Goal: Task Accomplishment & Management: Manage account settings

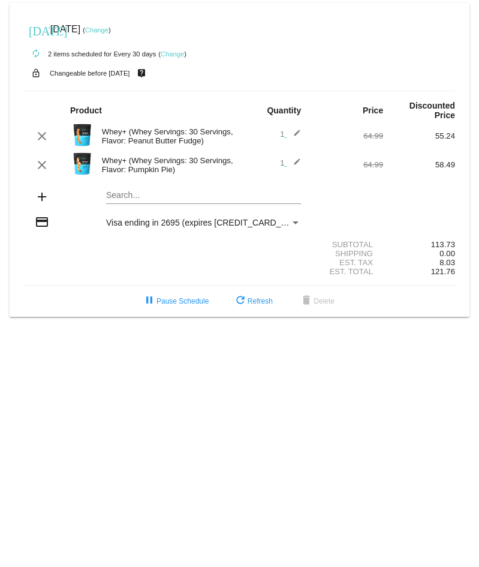
click at [109, 31] on link "Change" at bounding box center [96, 29] width 23 height 7
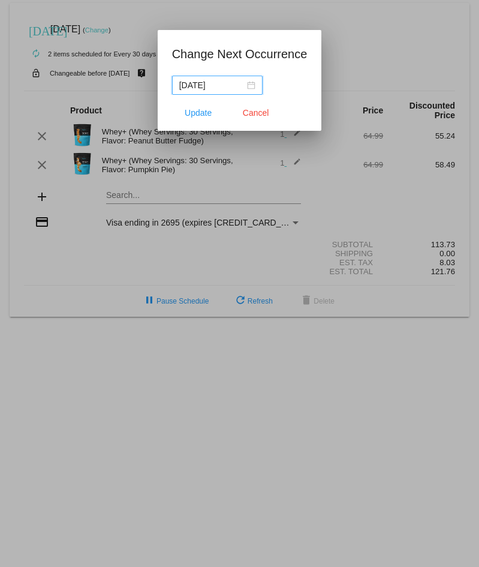
click at [255, 86] on div "[DATE]" at bounding box center [217, 85] width 76 height 13
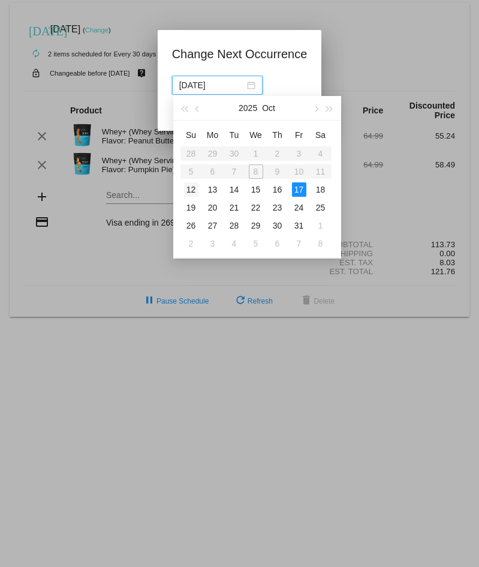
click at [186, 188] on div "12" at bounding box center [191, 189] width 14 height 14
type input "2025-10-12"
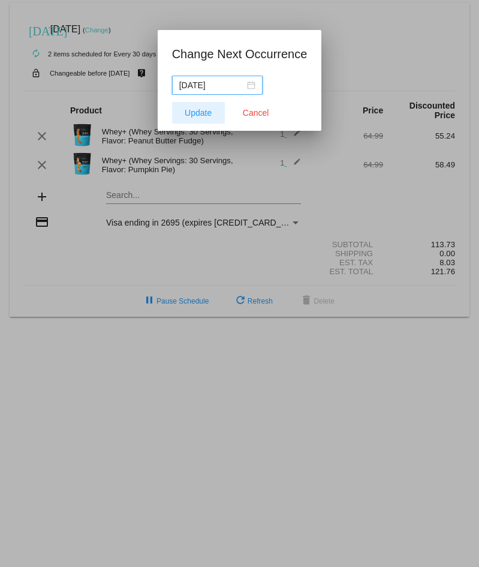
click at [195, 118] on button "Update" at bounding box center [198, 113] width 53 height 22
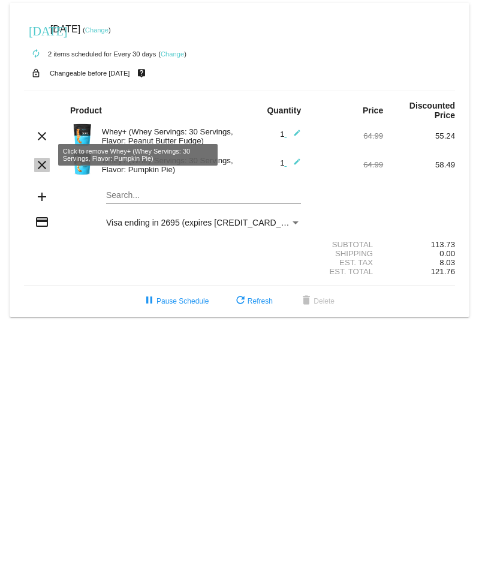
click at [40, 158] on mat-icon "clear" at bounding box center [42, 165] width 14 height 14
